Goal: Transaction & Acquisition: Purchase product/service

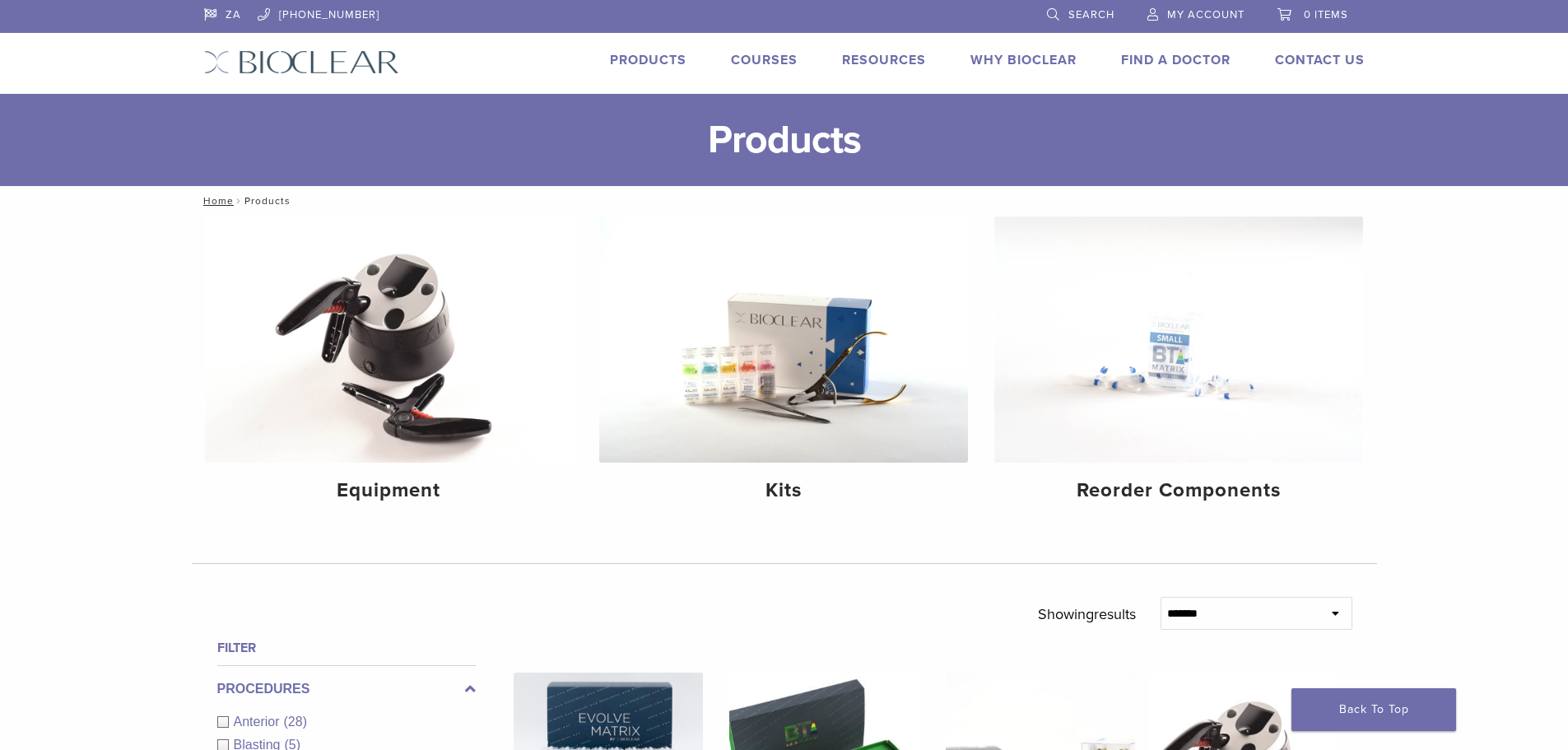
click at [652, 51] on li "Products" at bounding box center [648, 60] width 77 height 20
click at [649, 61] on link "Products" at bounding box center [648, 60] width 77 height 16
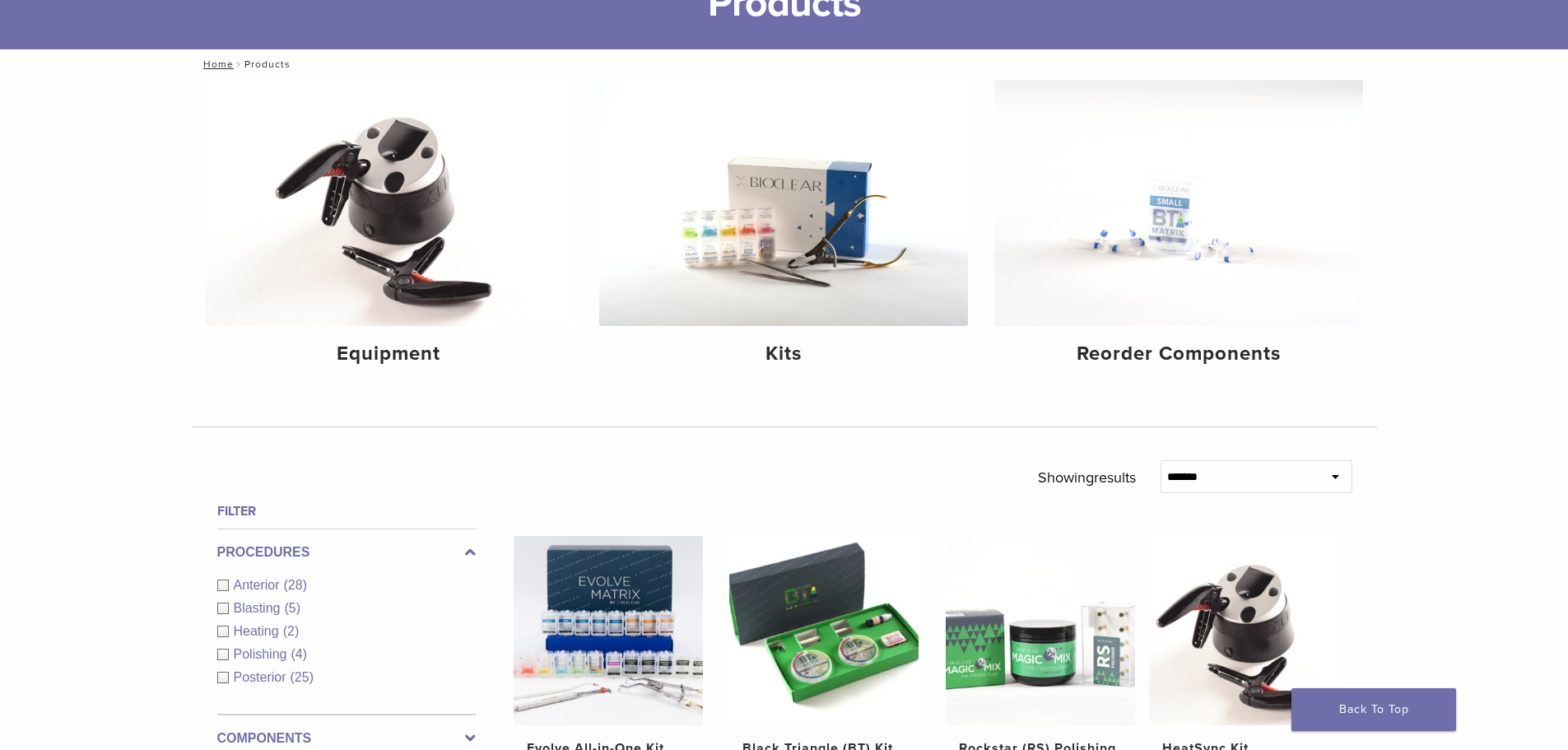
scroll to position [183, 0]
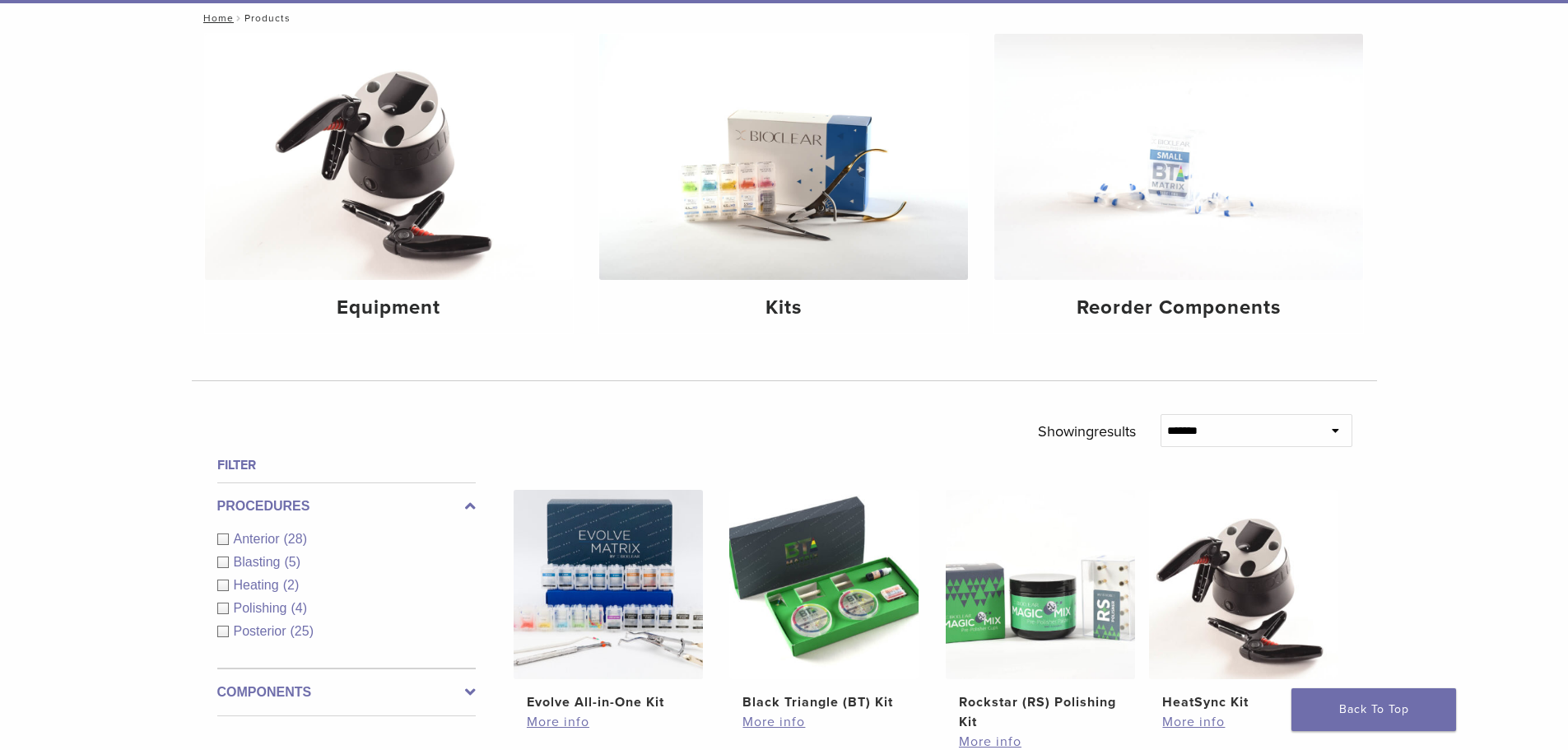
click at [277, 607] on span "Polishing" at bounding box center [262, 607] width 58 height 14
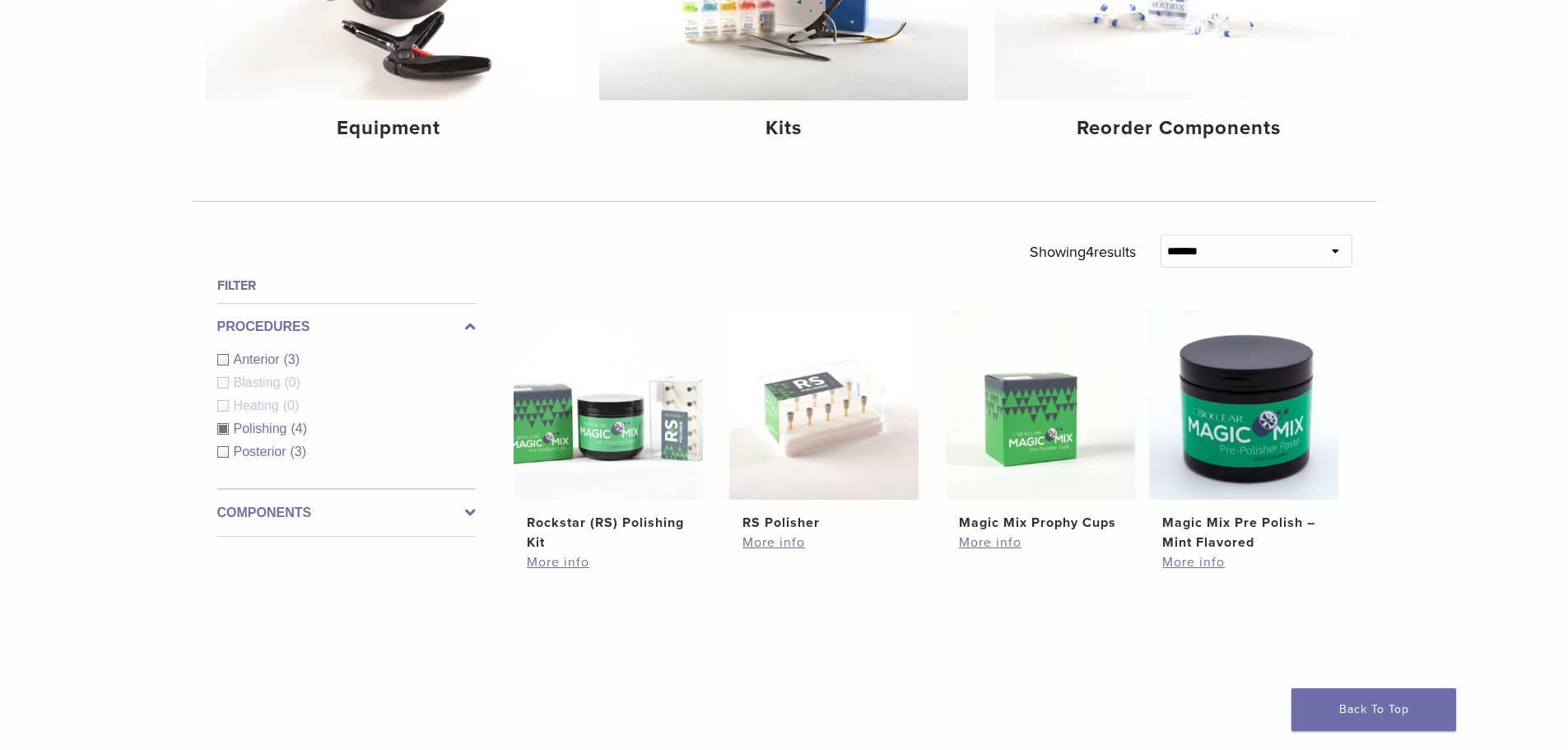
scroll to position [398, 0]
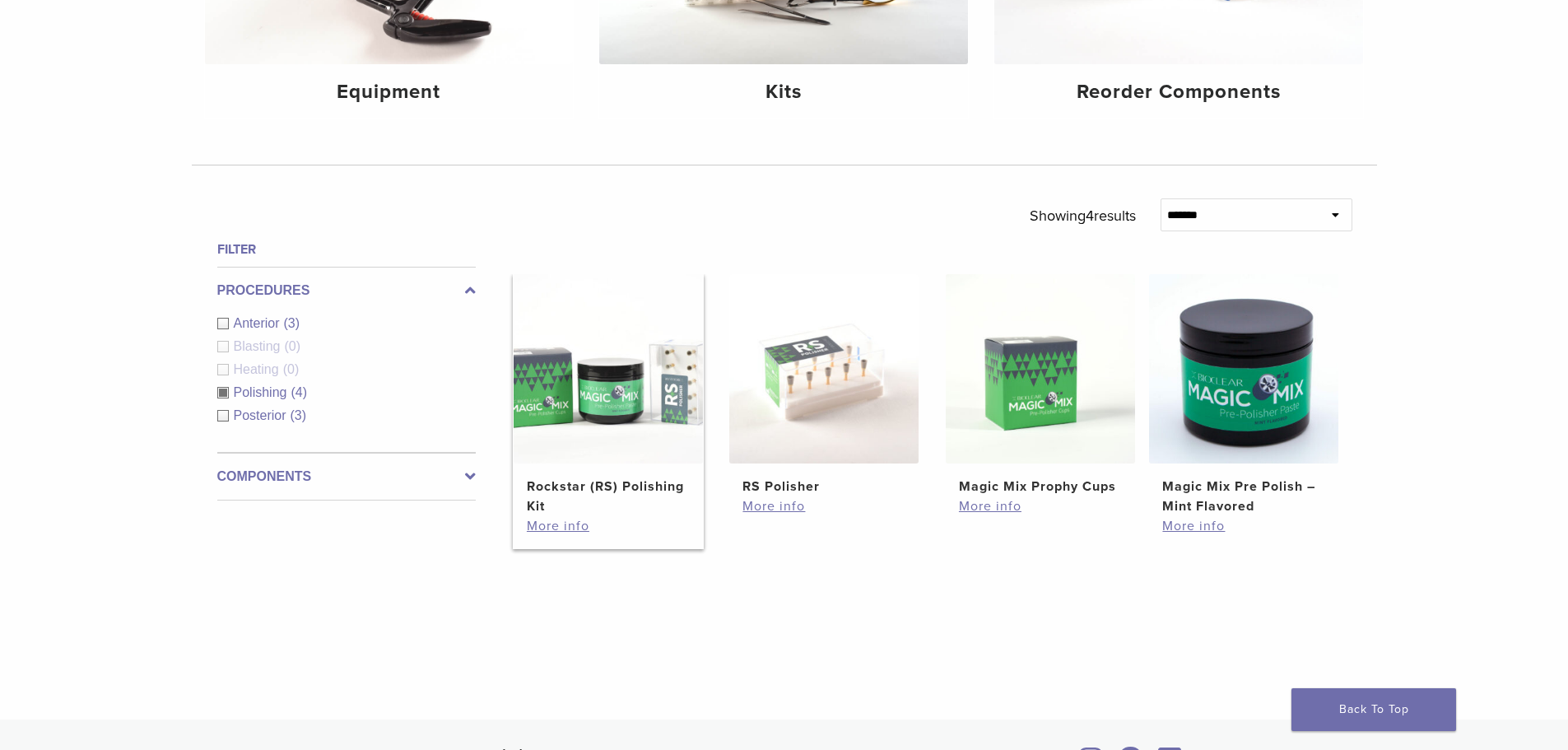
click at [582, 481] on h2 "Rockstar (RS) Polishing Kit" at bounding box center [608, 496] width 163 height 39
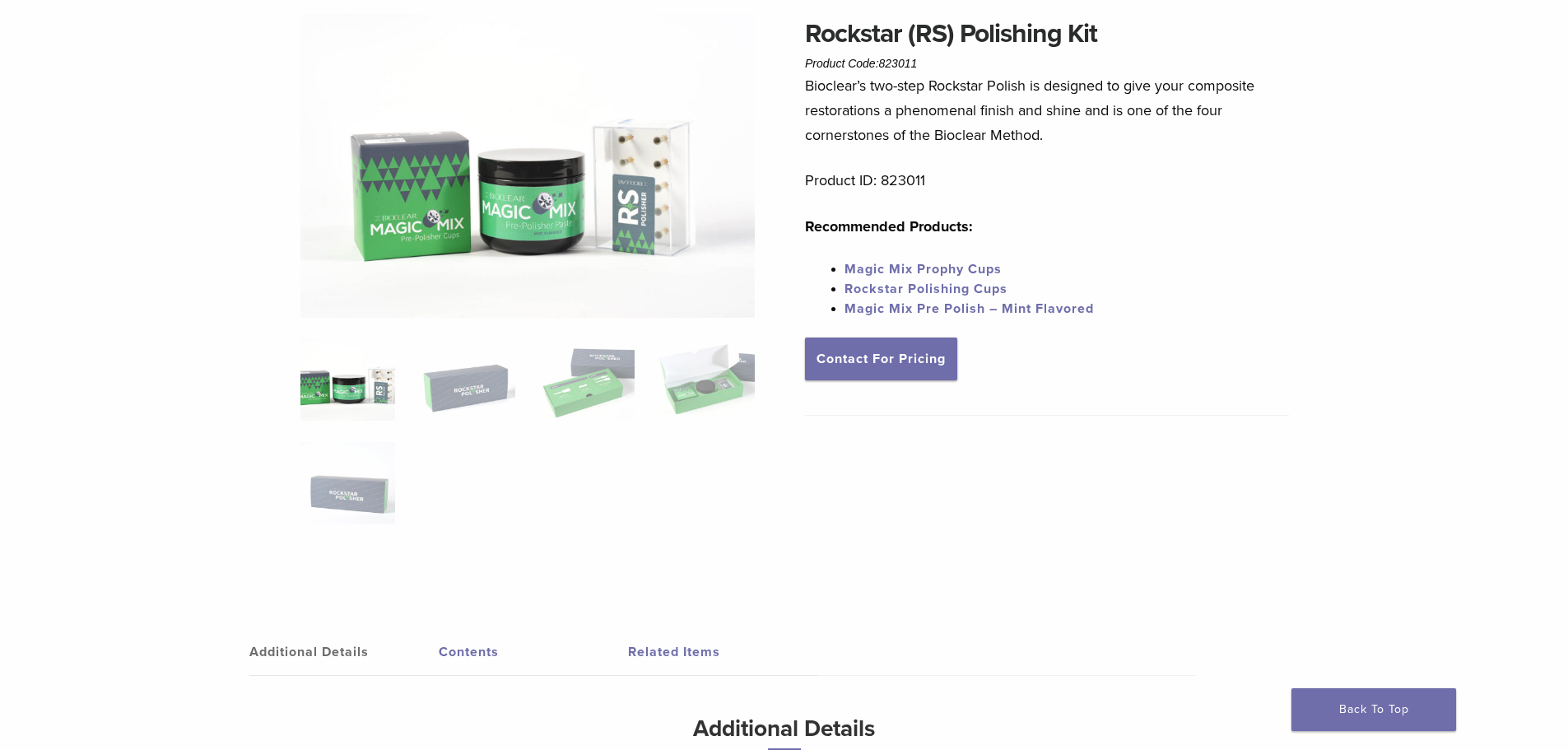
scroll to position [128, 0]
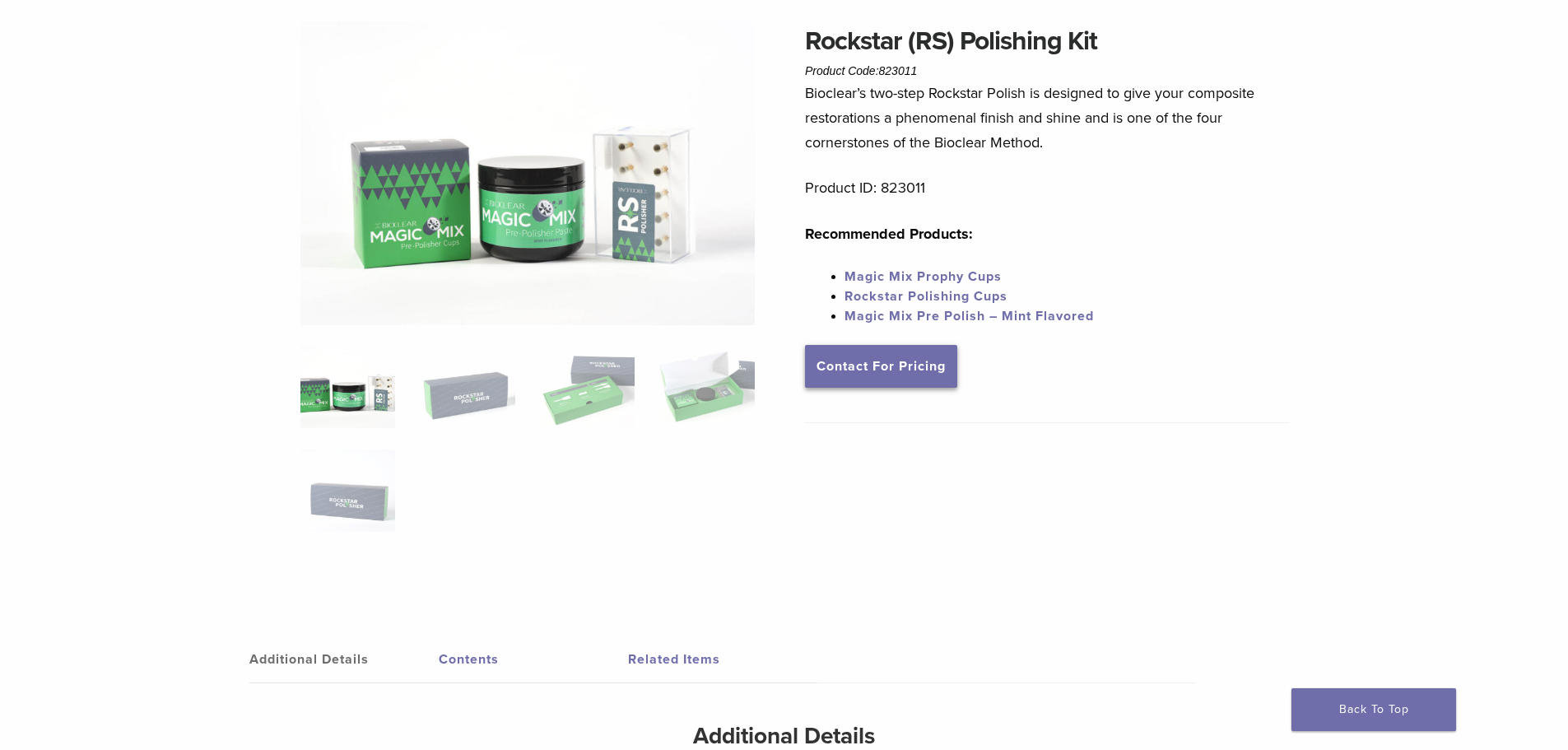
click at [907, 367] on link "Contact For Pricing" at bounding box center [881, 366] width 152 height 43
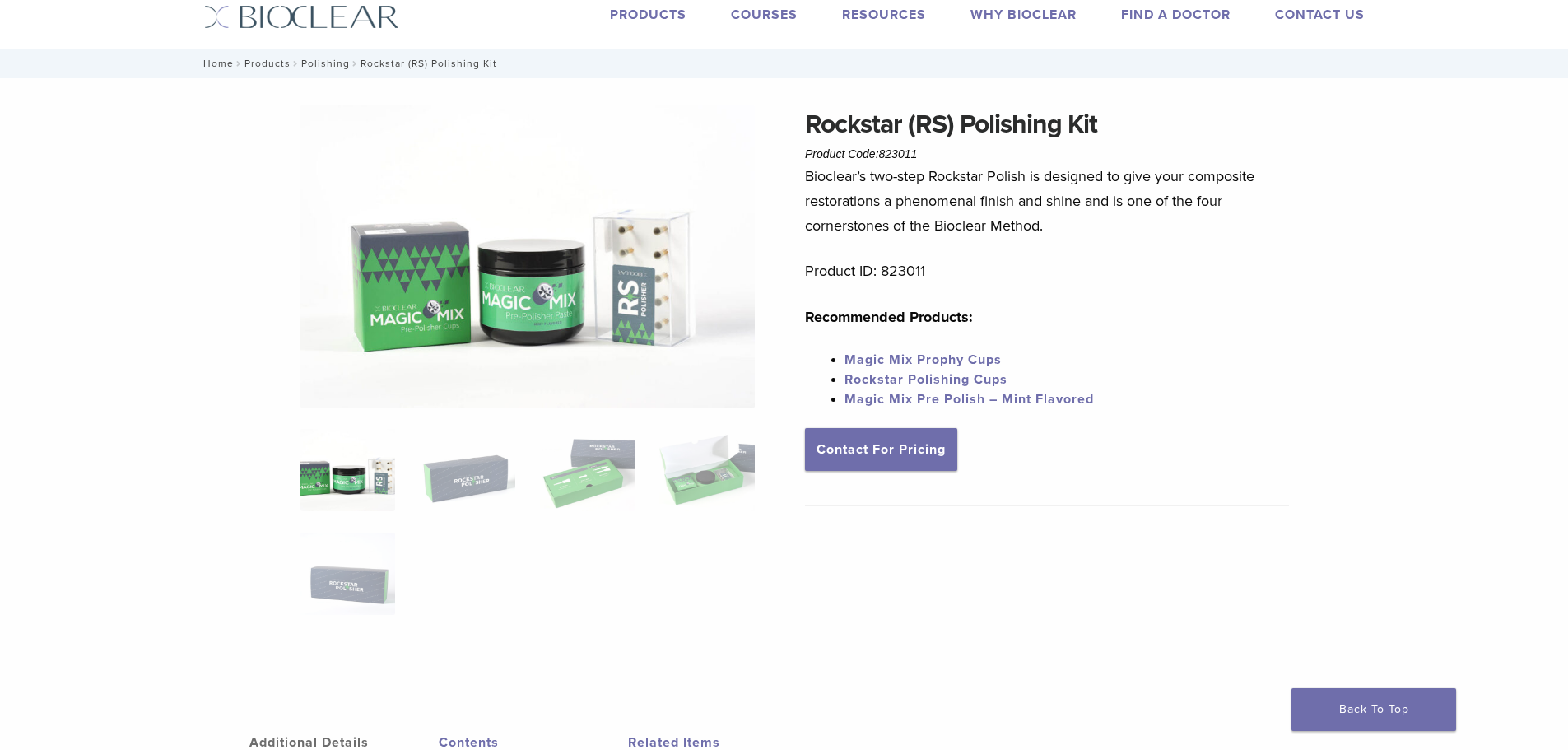
scroll to position [0, 0]
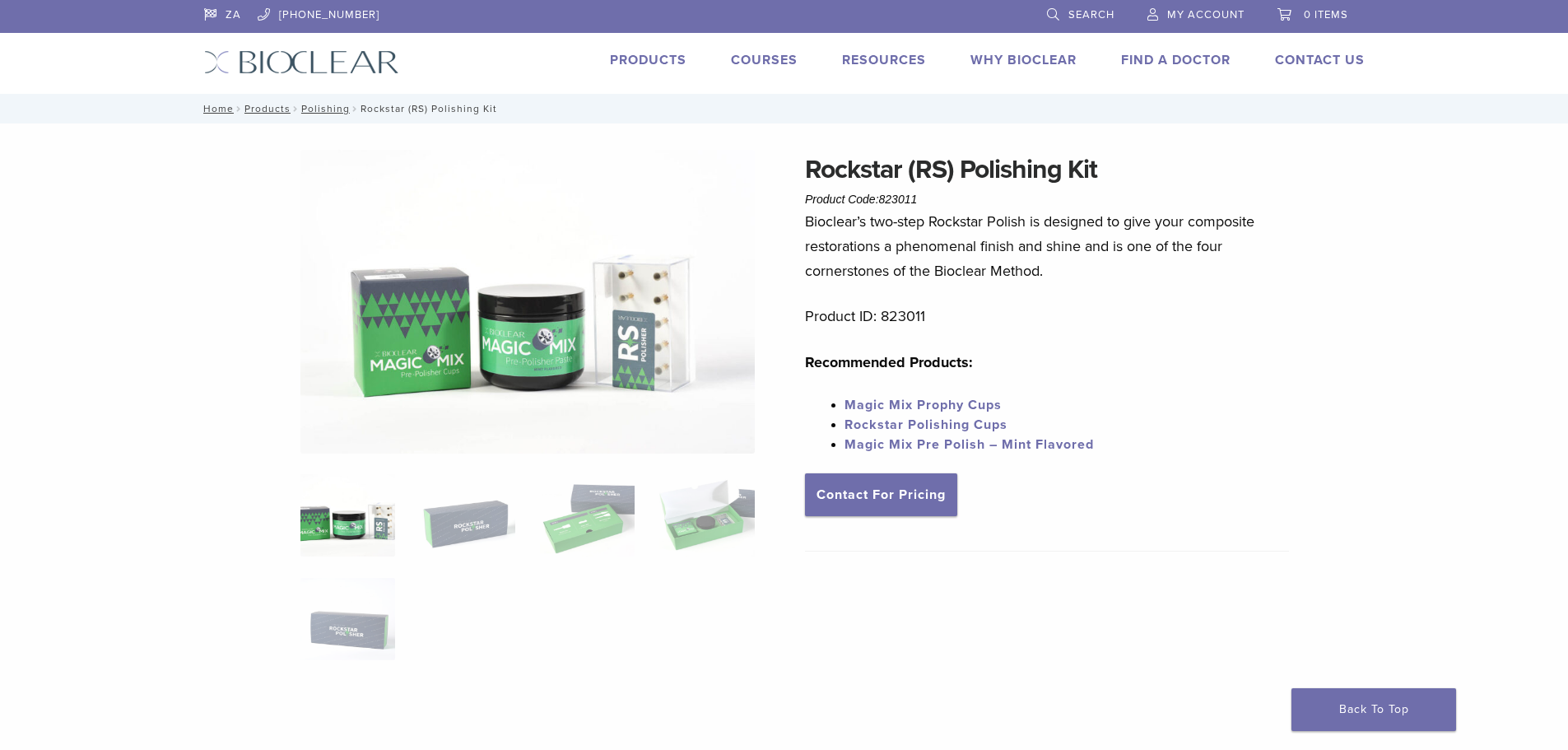
click at [939, 406] on link "Magic Mix Prophy Cups" at bounding box center [924, 405] width 157 height 16
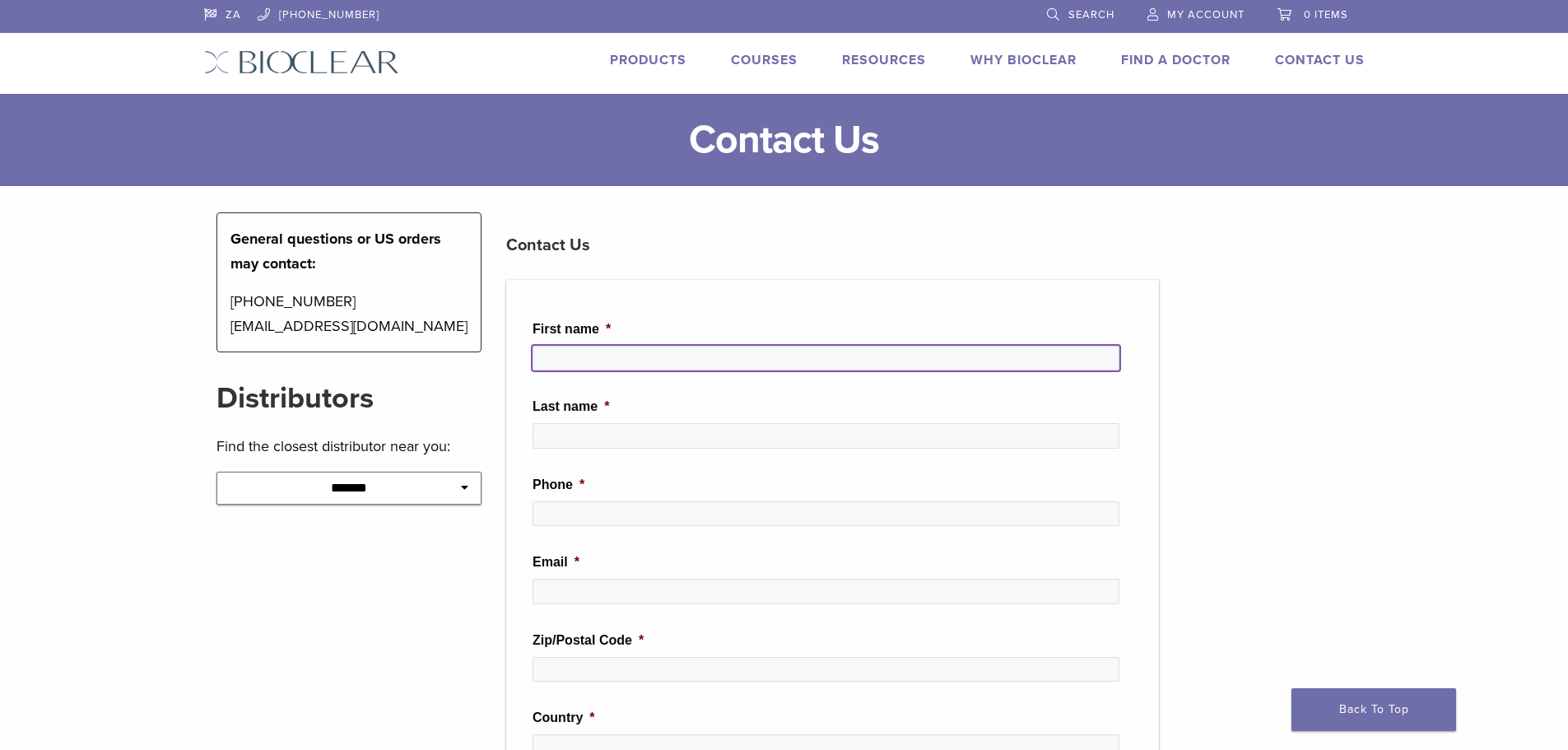
drag, startPoint x: 0, startPoint y: 0, endPoint x: 908, endPoint y: 366, distance: 979.0
click at [908, 366] on input "First name *" at bounding box center [826, 358] width 587 height 25
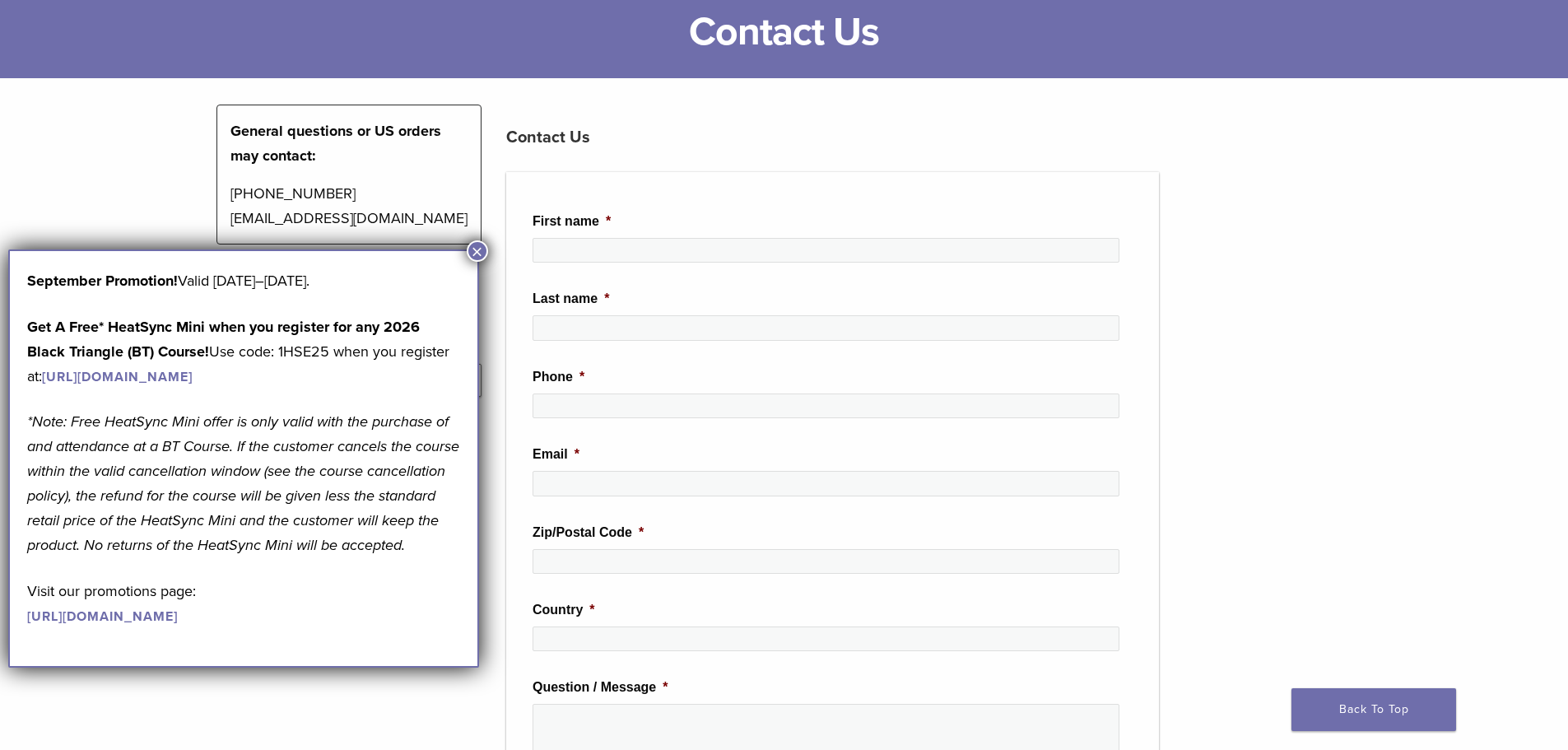
scroll to position [80, 0]
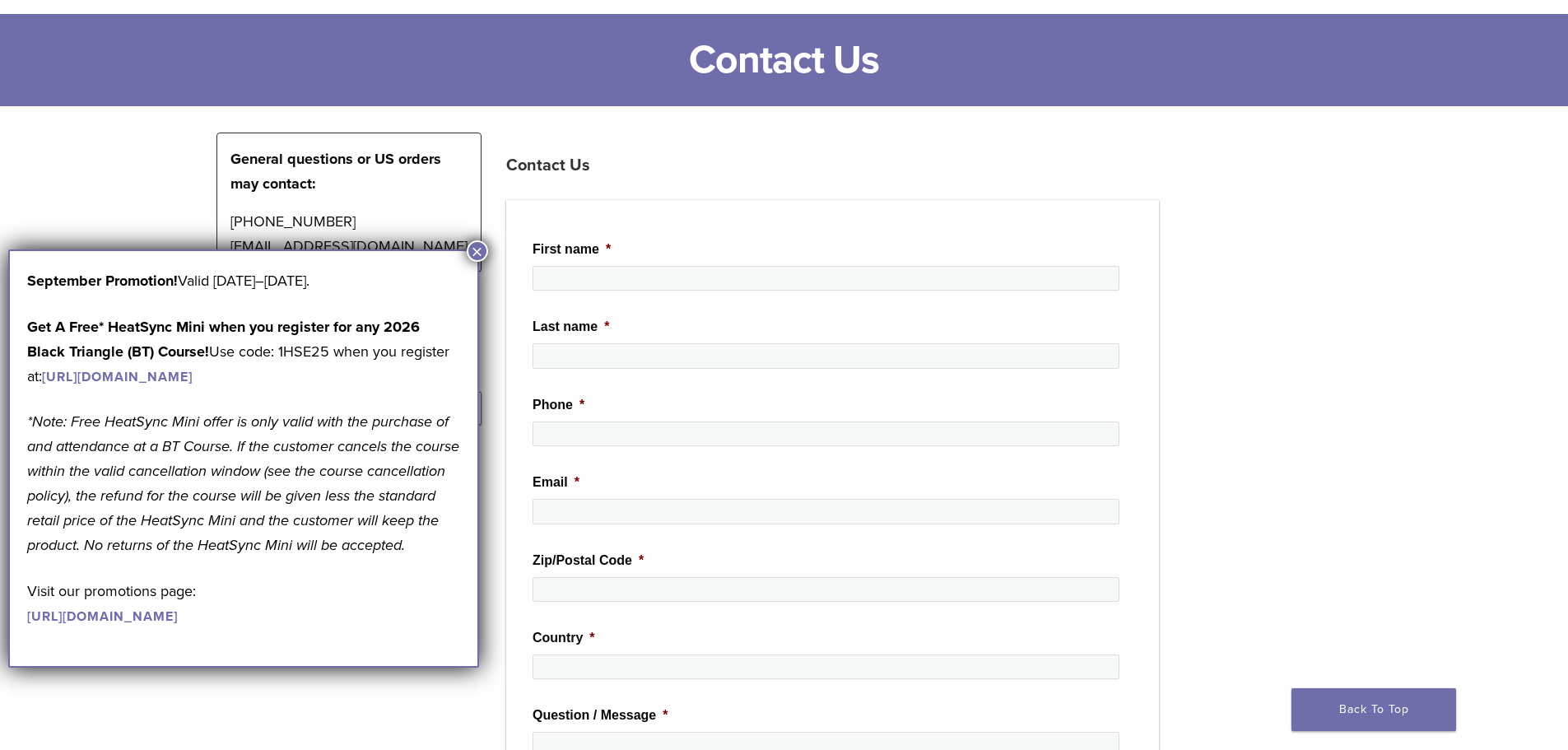
click at [473, 249] on button "×" at bounding box center [477, 251] width 21 height 21
